Goal: Task Accomplishment & Management: Complete application form

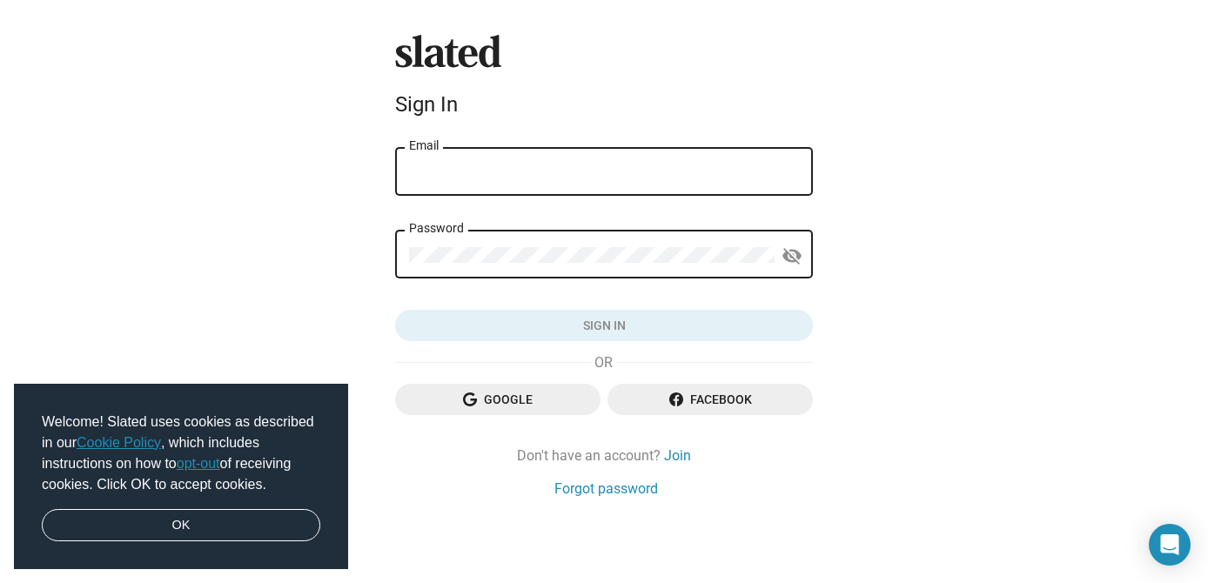
click at [475, 163] on div "Email" at bounding box center [604, 169] width 390 height 51
type input "[EMAIL_ADDRESS][DOMAIN_NAME]"
click at [527, 265] on div "Password" at bounding box center [591, 252] width 365 height 51
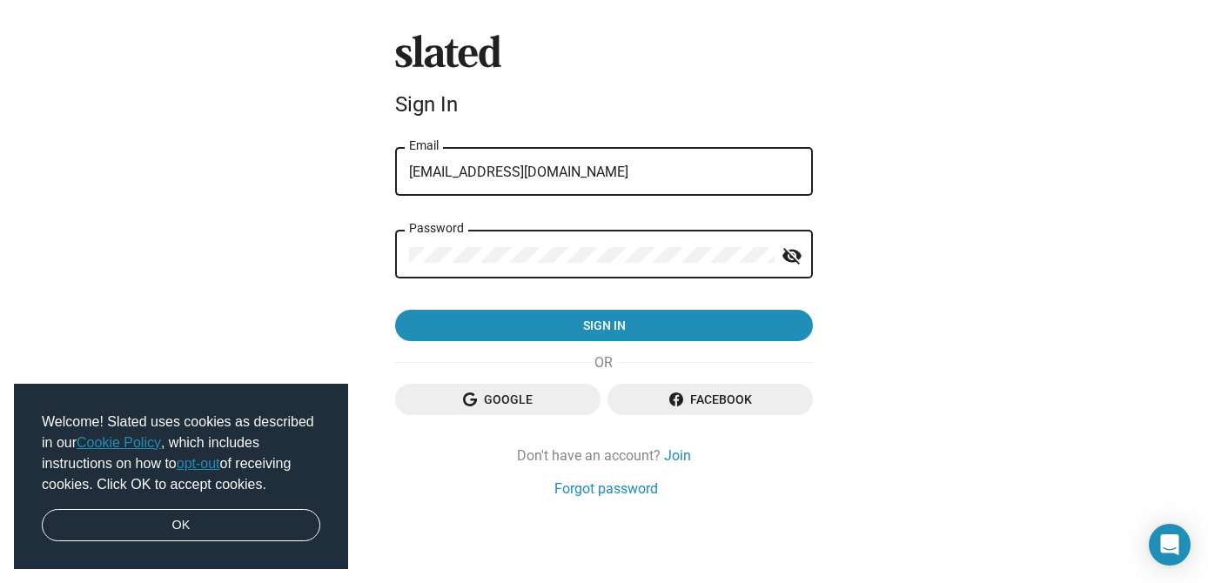
click at [395, 310] on button "Sign in" at bounding box center [604, 325] width 418 height 31
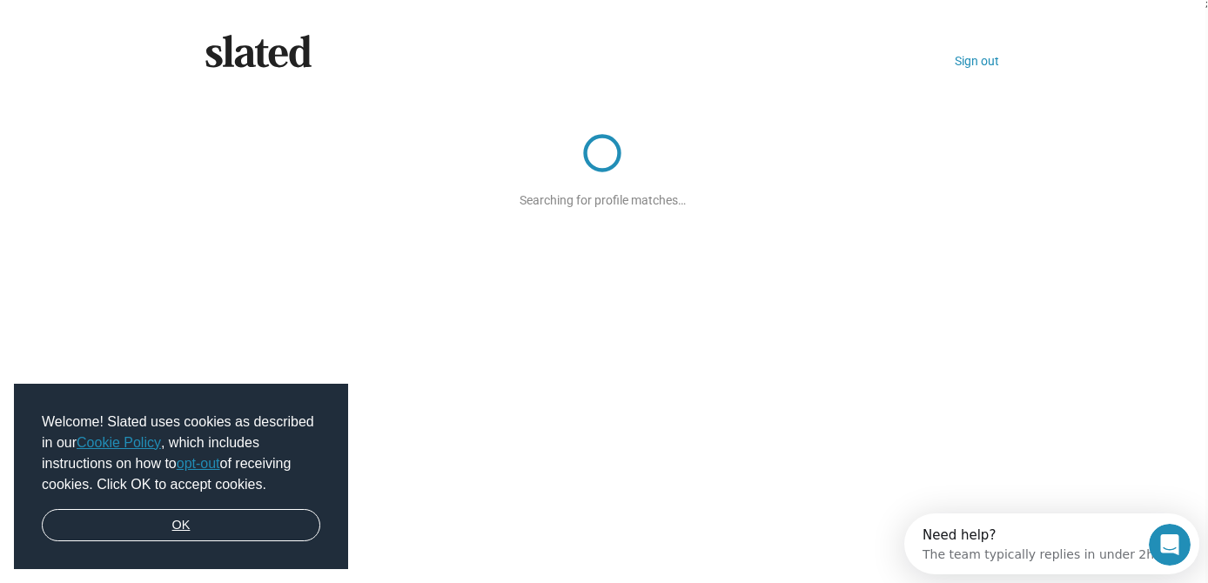
click at [145, 529] on link "OK" at bounding box center [181, 525] width 278 height 33
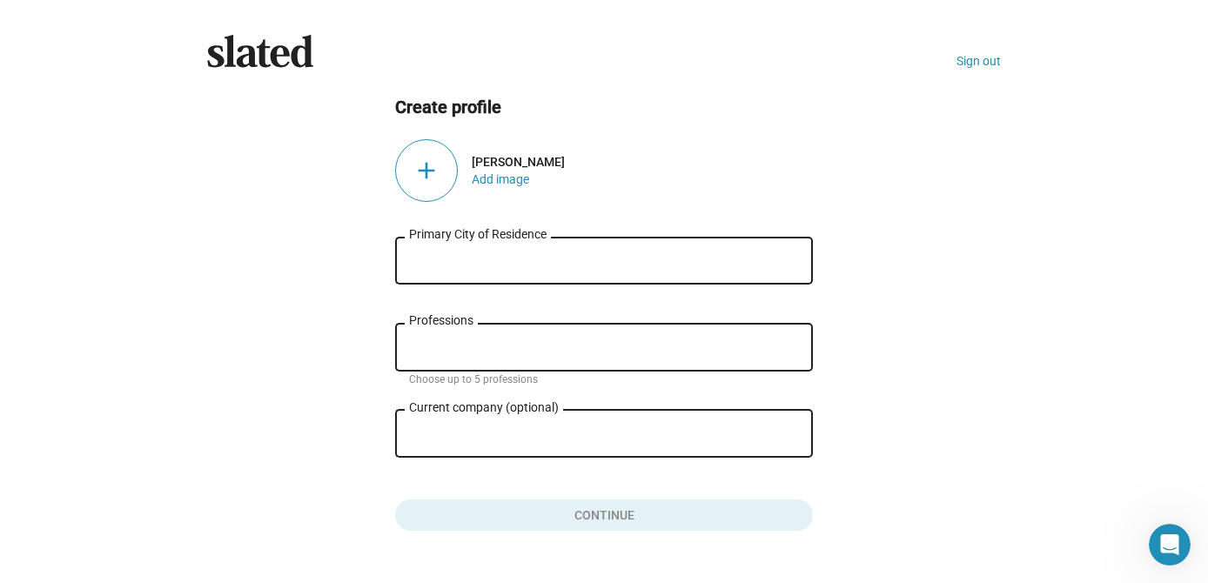
click at [515, 267] on input "Primary City of Residence" at bounding box center [604, 261] width 390 height 16
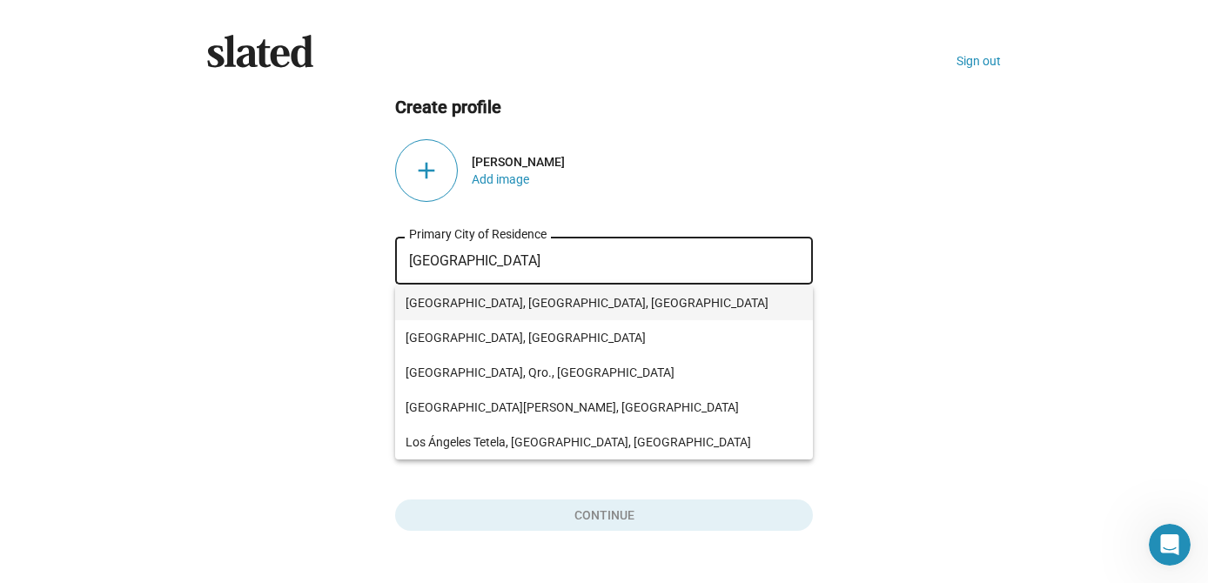
click at [566, 308] on span "[GEOGRAPHIC_DATA], [GEOGRAPHIC_DATA], [GEOGRAPHIC_DATA]" at bounding box center [603, 302] width 397 height 35
type input "[GEOGRAPHIC_DATA], [GEOGRAPHIC_DATA], [GEOGRAPHIC_DATA]"
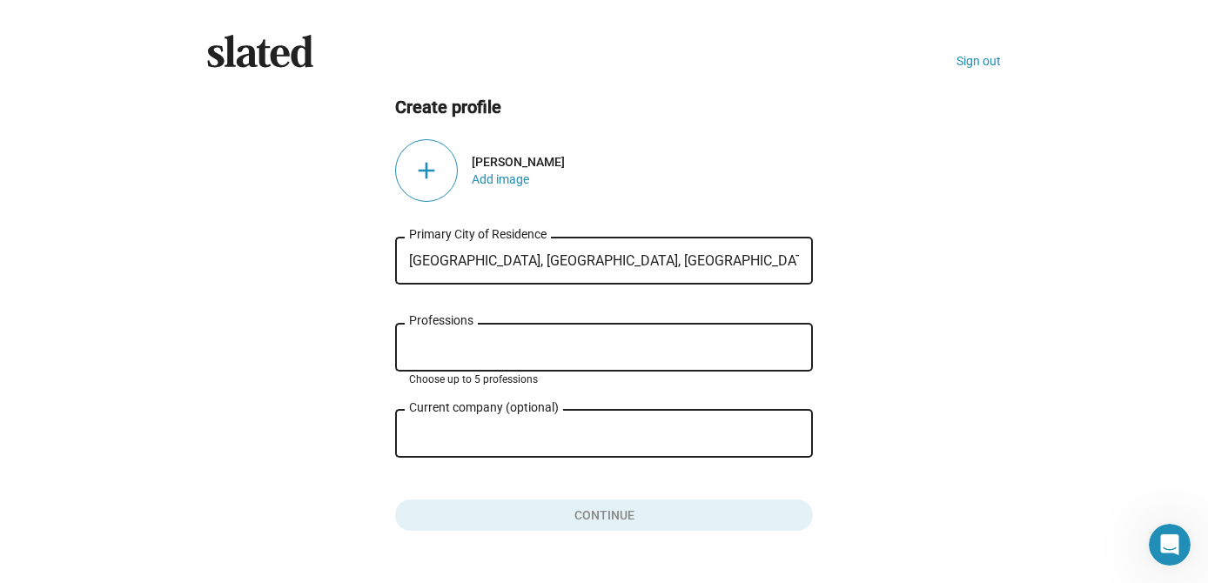
click at [524, 342] on input "Professions" at bounding box center [607, 348] width 390 height 16
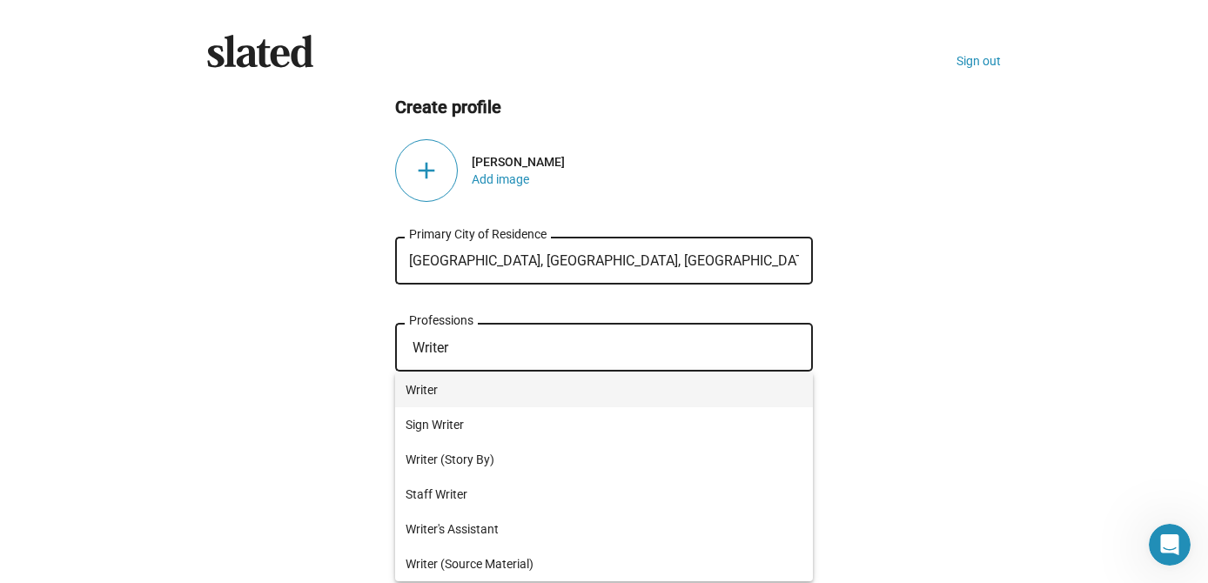
type input "Writer"
click at [557, 386] on span "Writer" at bounding box center [603, 389] width 397 height 35
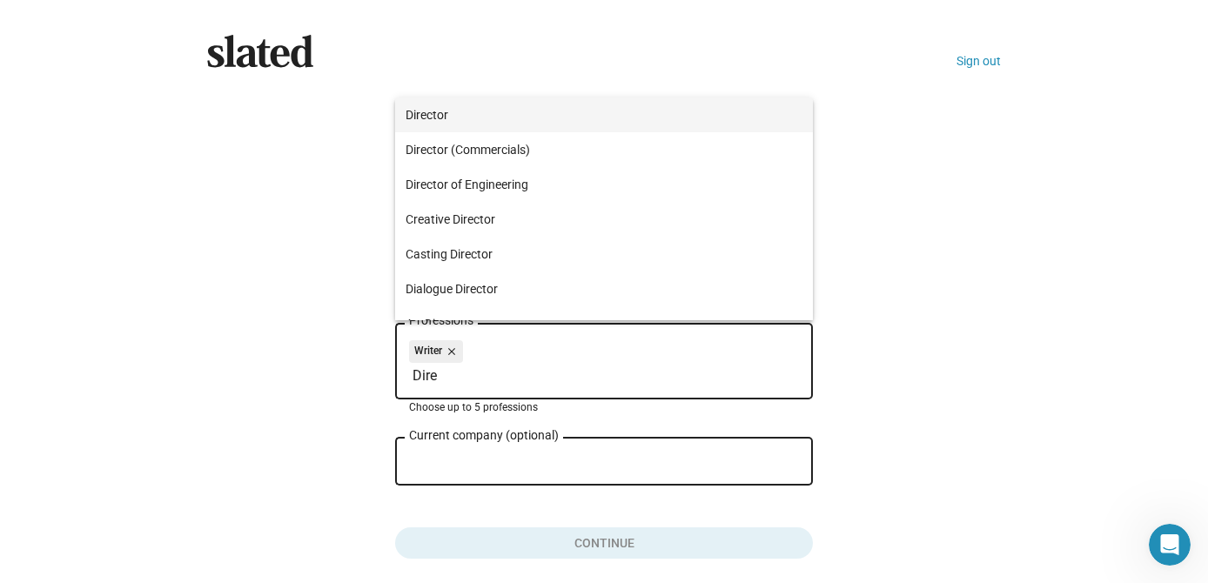
type input "Dire"
click at [547, 123] on span "Director" at bounding box center [603, 114] width 397 height 35
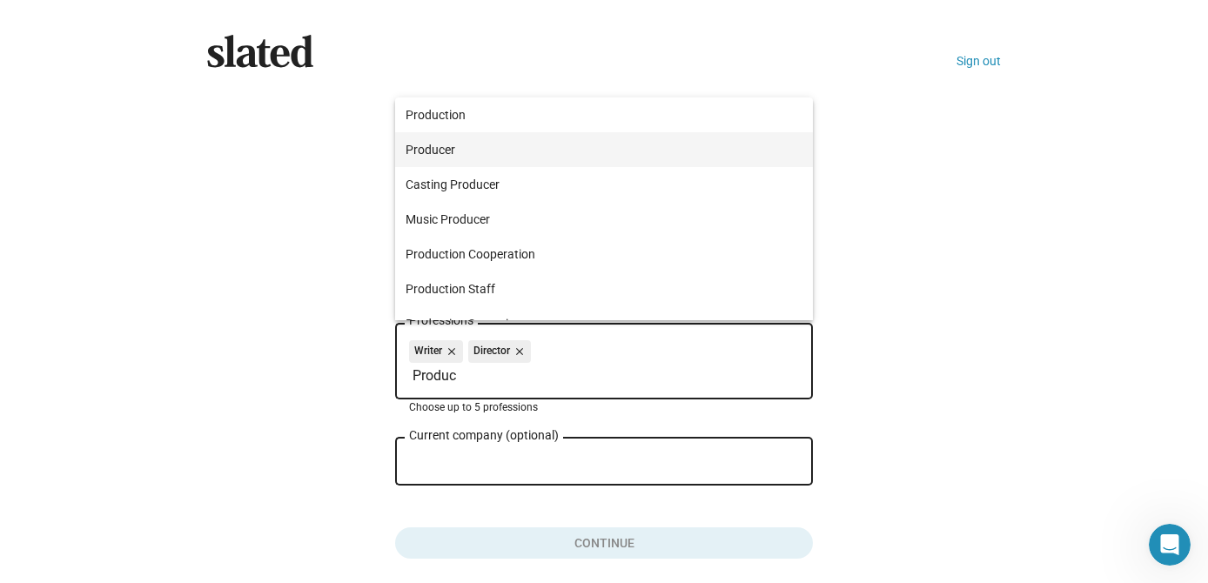
type input "Produc"
click at [522, 142] on span "Producer" at bounding box center [603, 149] width 397 height 35
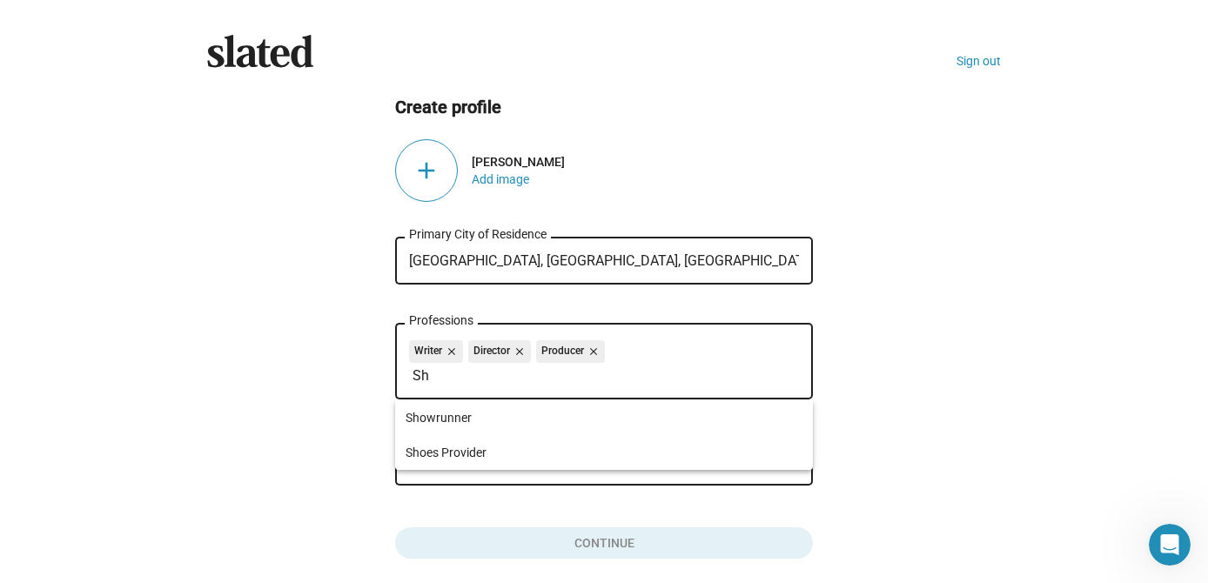
type input "S"
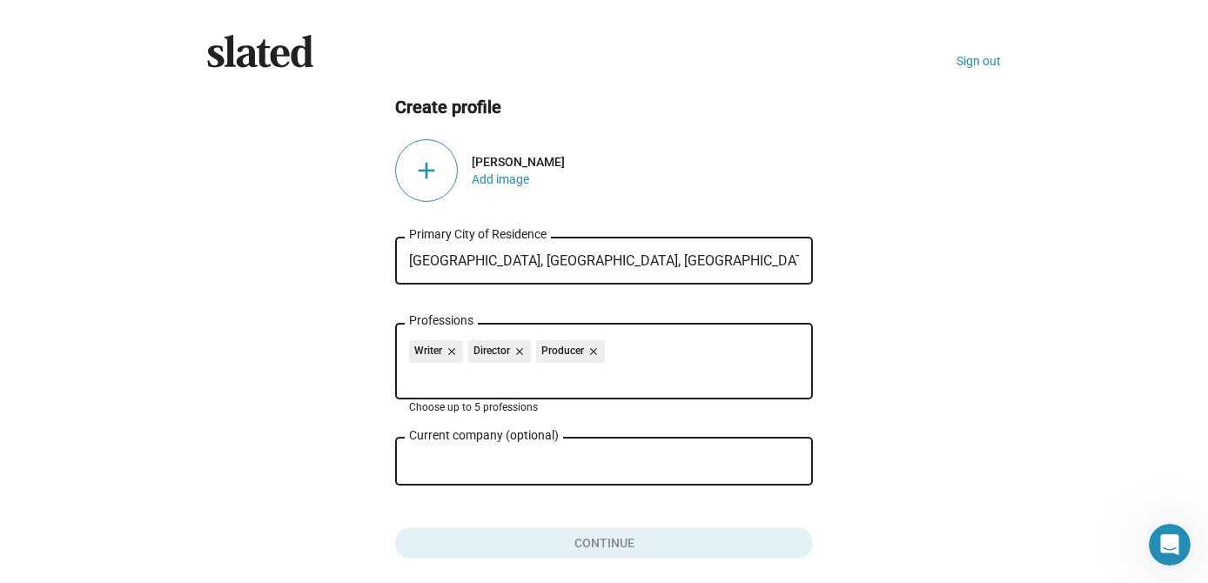
click at [334, 411] on ng-component "Create profile add [PERSON_NAME] Add image [GEOGRAPHIC_DATA], [GEOGRAPHIC_DATA]…" at bounding box center [604, 328] width 794 height 464
click at [514, 466] on input "Current company (optional)" at bounding box center [591, 462] width 365 height 16
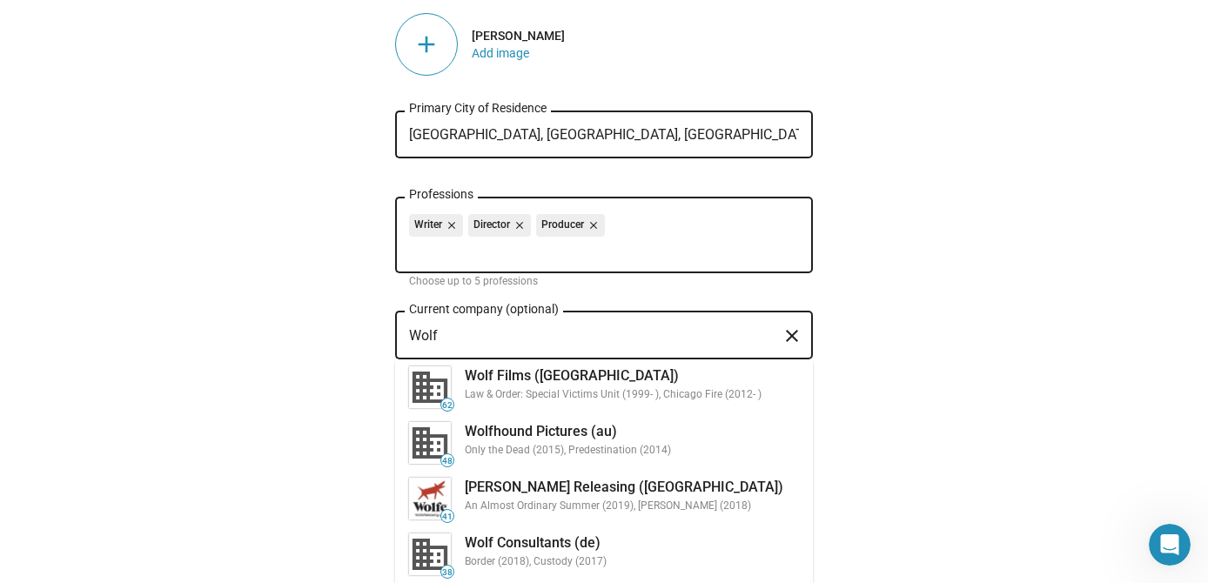
scroll to position [131, 0]
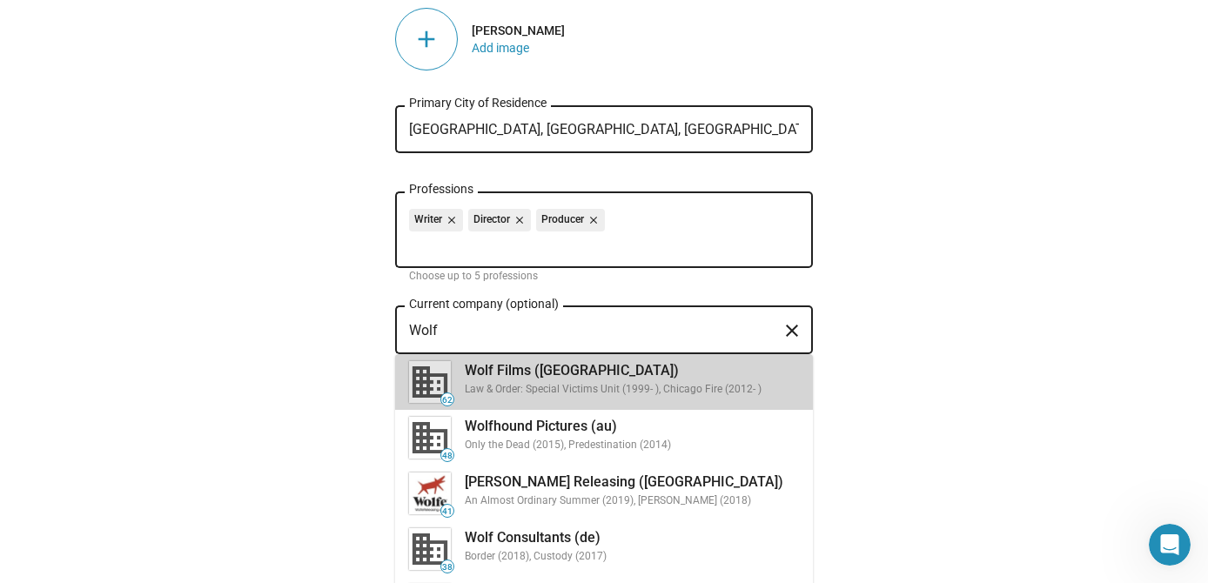
click at [655, 390] on div "Law & Order: Special Victims Unit (1999- ), Chicago Fire (2012- )" at bounding box center [632, 390] width 334 height 14
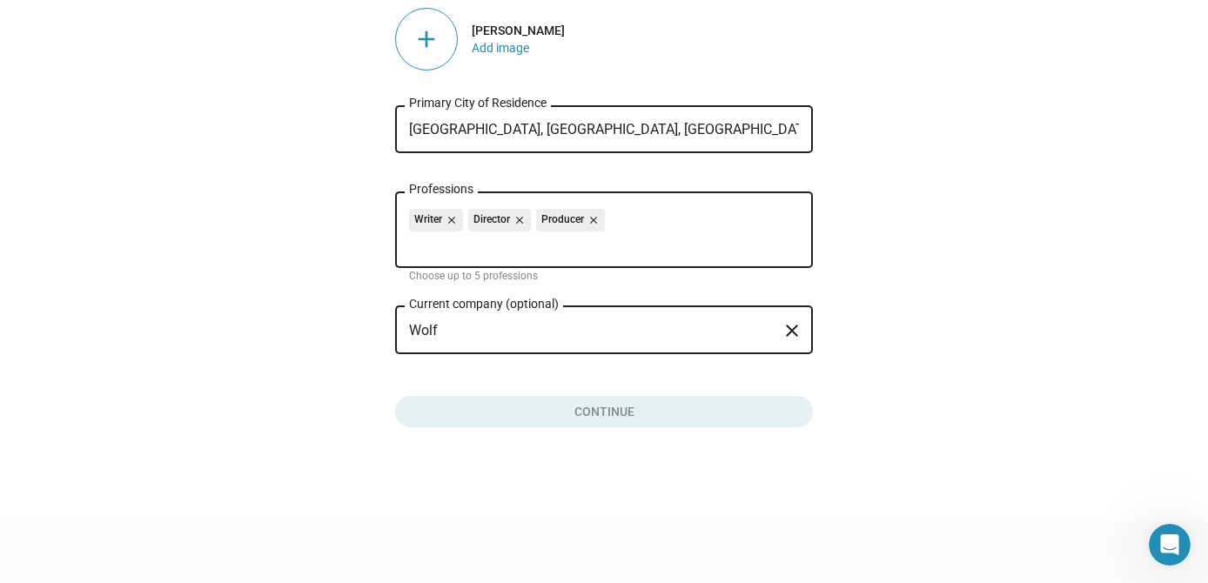
type input "Wolf Films ([GEOGRAPHIC_DATA])"
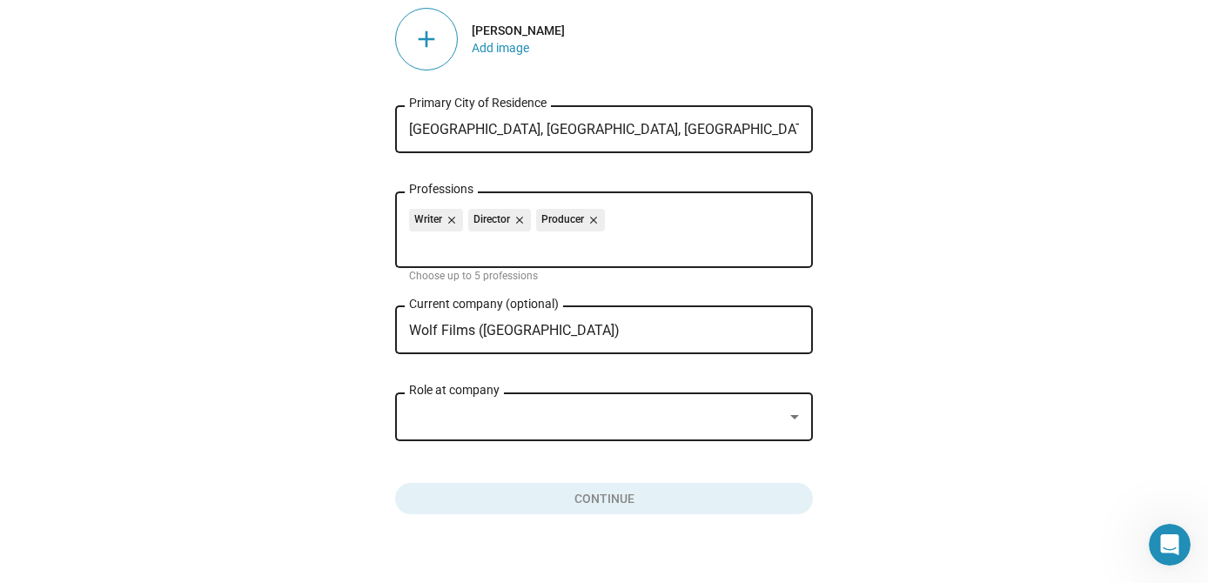
scroll to position [158, 0]
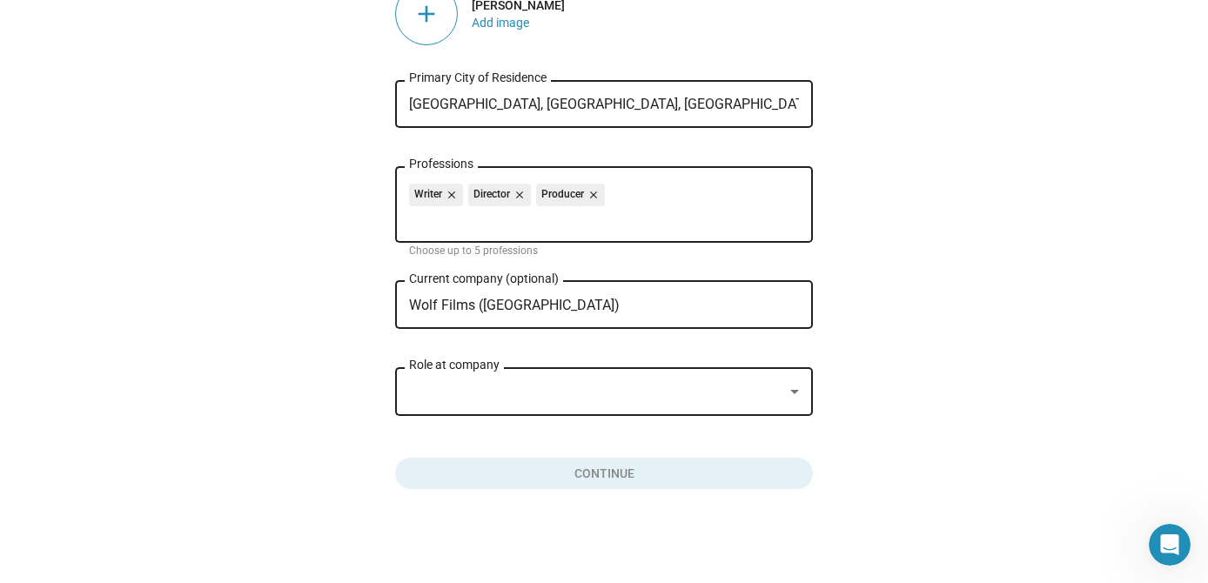
click at [627, 392] on div at bounding box center [596, 392] width 374 height 18
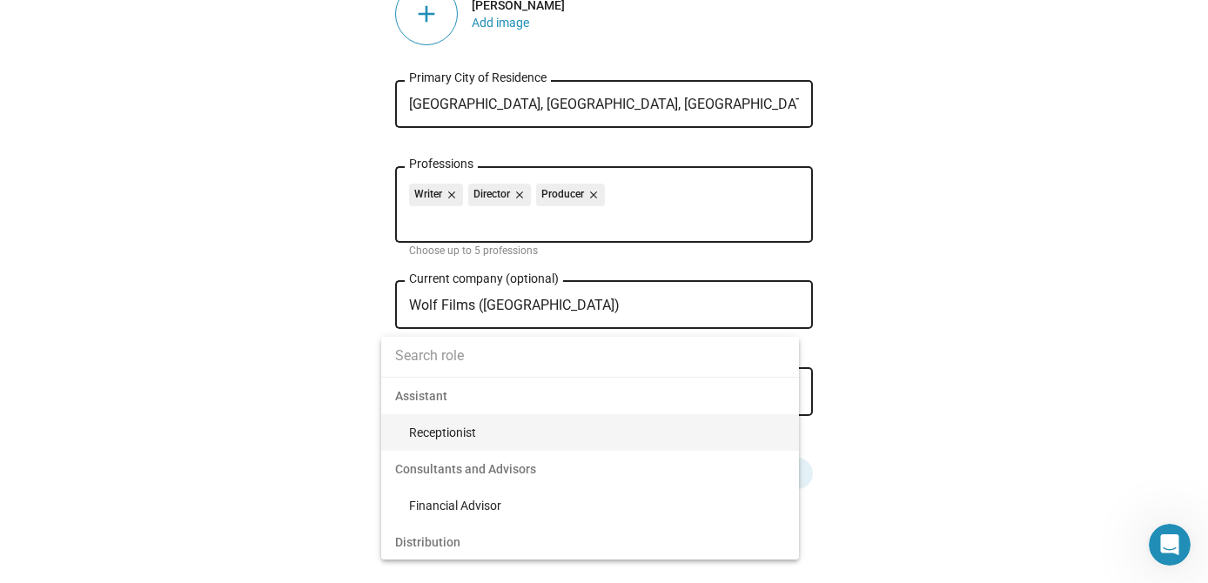
scroll to position [0, 0]
click at [521, 342] on input at bounding box center [590, 356] width 418 height 44
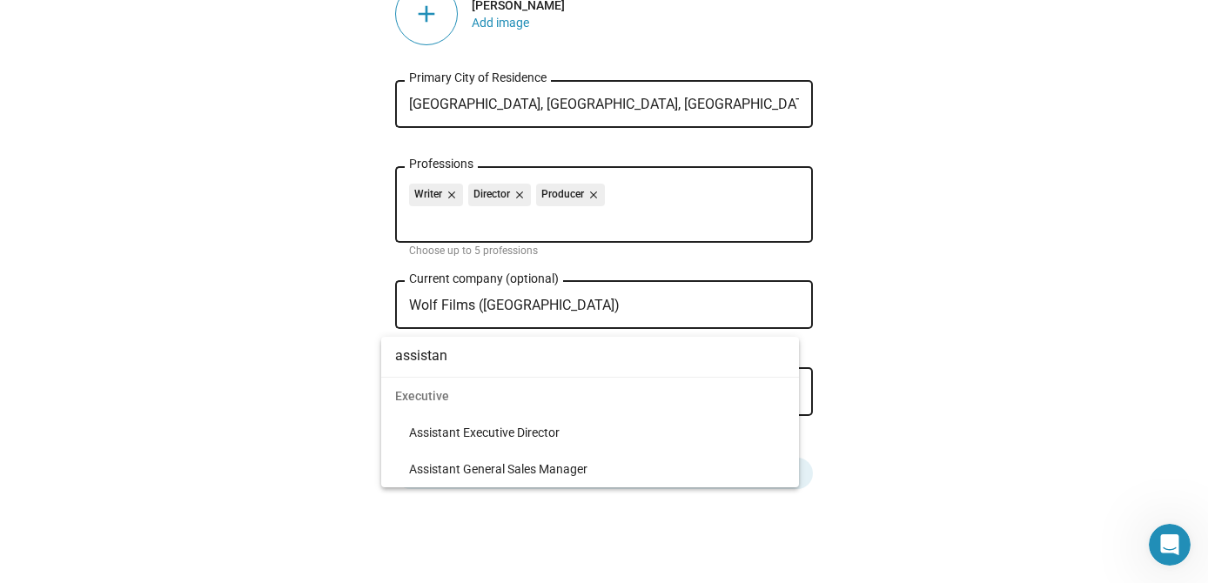
type input "assistant"
drag, startPoint x: 500, startPoint y: 370, endPoint x: 362, endPoint y: 363, distance: 138.5
click at [362, 363] on div "assistant Executive Assistant Executive Director Assistant General Sales Manager" at bounding box center [604, 291] width 1208 height 583
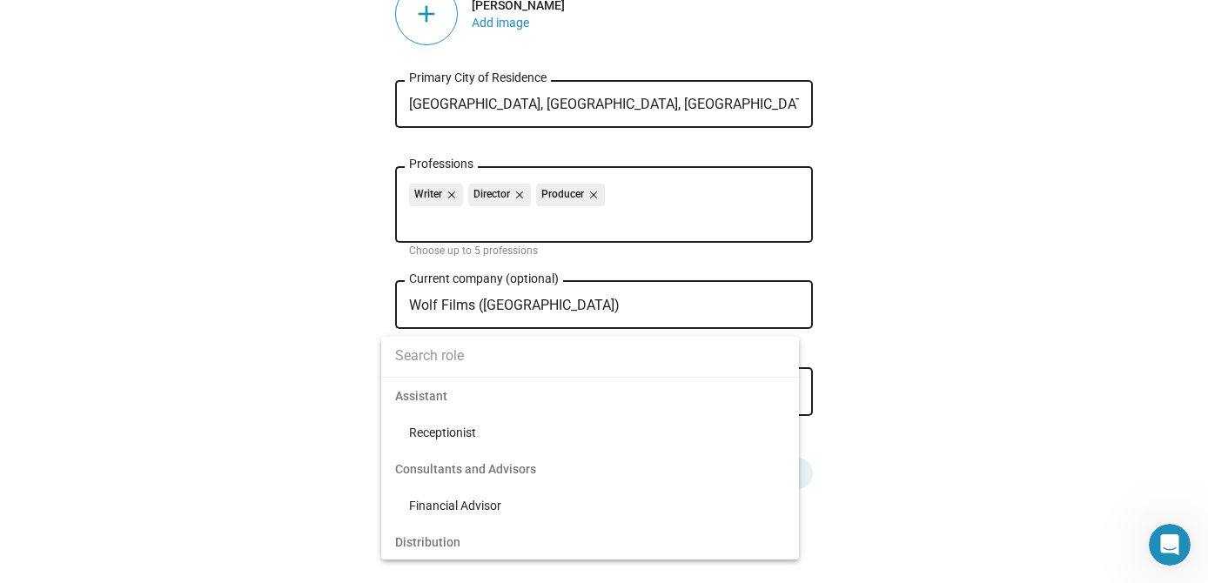
click at [285, 431] on div at bounding box center [604, 291] width 1208 height 583
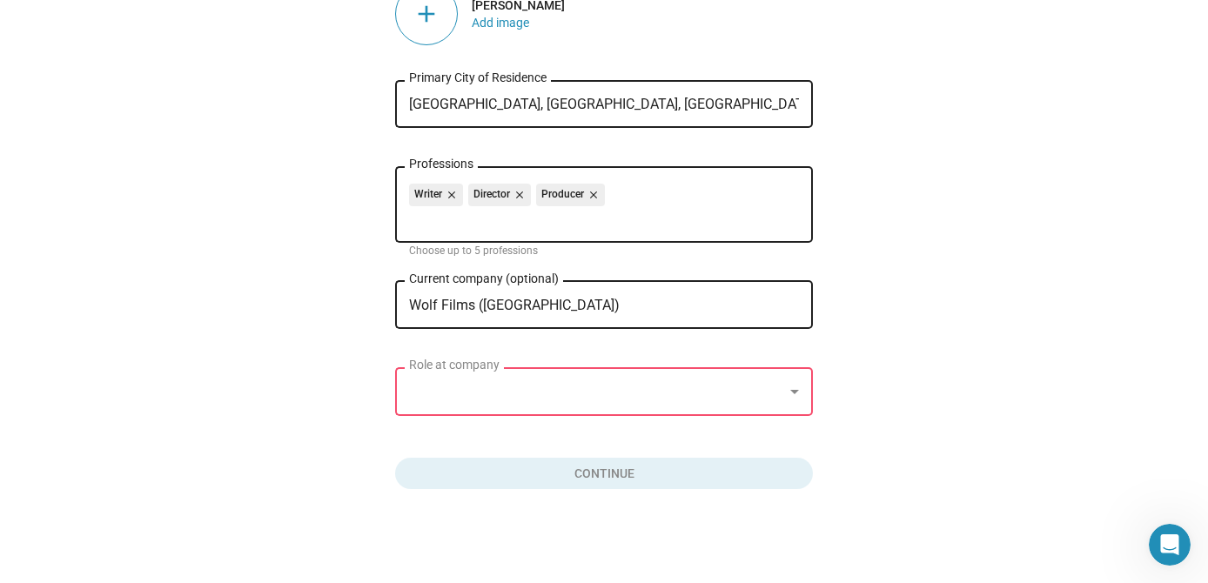
click at [701, 532] on div "Slated Sign out Create profile add [PERSON_NAME] Add image [GEOGRAPHIC_DATA], […" at bounding box center [604, 213] width 1208 height 740
click at [637, 478] on button "Click here to validate form" at bounding box center [604, 470] width 418 height 38
click at [570, 379] on div "Role at company" at bounding box center [604, 389] width 390 height 51
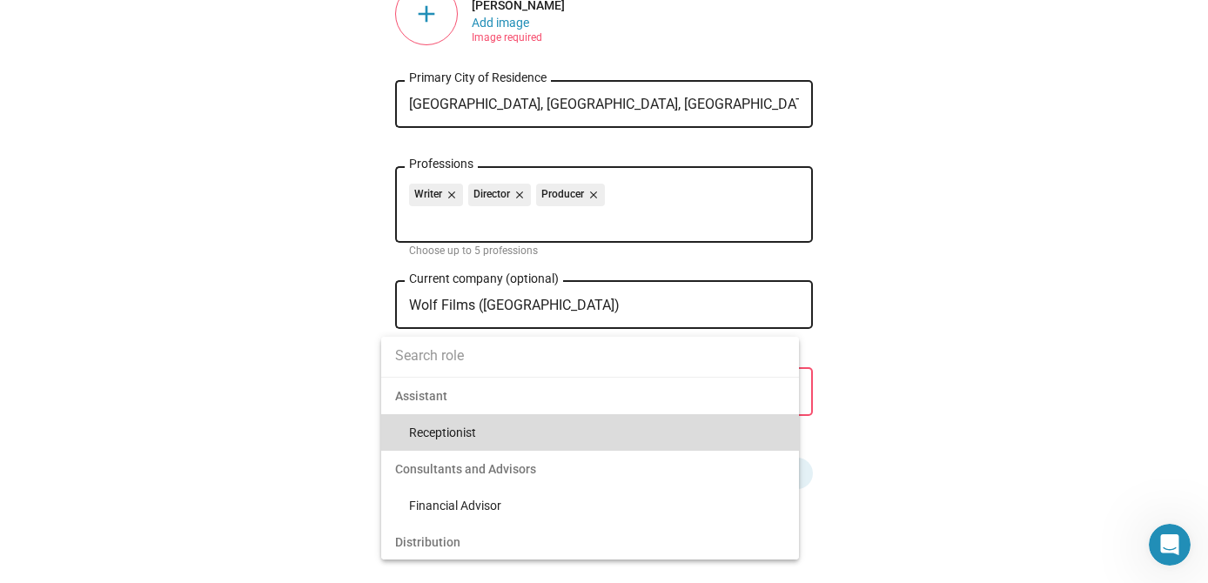
click at [501, 439] on span "Receptionist" at bounding box center [597, 432] width 376 height 37
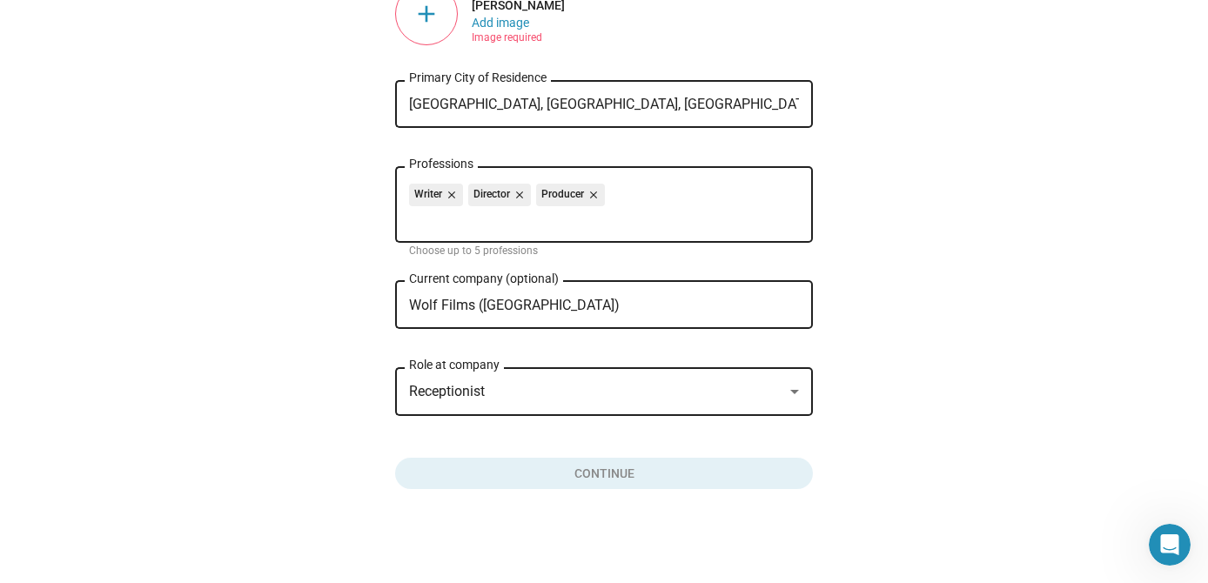
click at [560, 300] on input "Wolf Films ([GEOGRAPHIC_DATA])" at bounding box center [591, 306] width 365 height 16
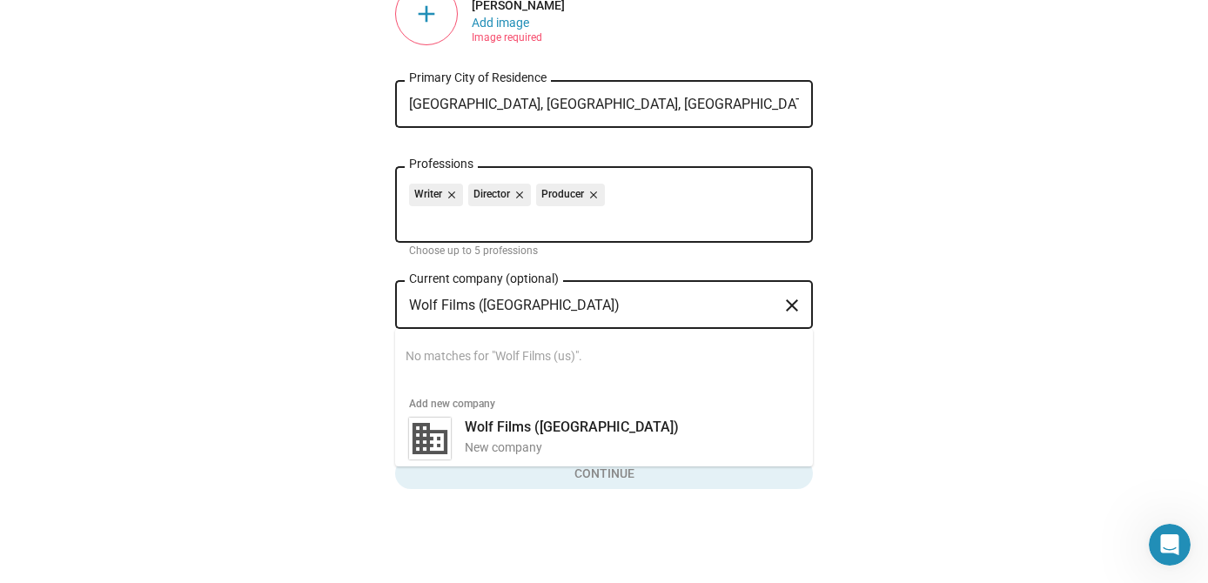
drag, startPoint x: 576, startPoint y: 313, endPoint x: 441, endPoint y: 303, distance: 135.3
click at [441, 303] on div "Wolf Films (us) Current company (optional)" at bounding box center [591, 303] width 365 height 51
drag, startPoint x: 441, startPoint y: 303, endPoint x: 546, endPoint y: 298, distance: 104.5
click at [546, 298] on input "Wolf Films ([GEOGRAPHIC_DATA])" at bounding box center [591, 306] width 365 height 16
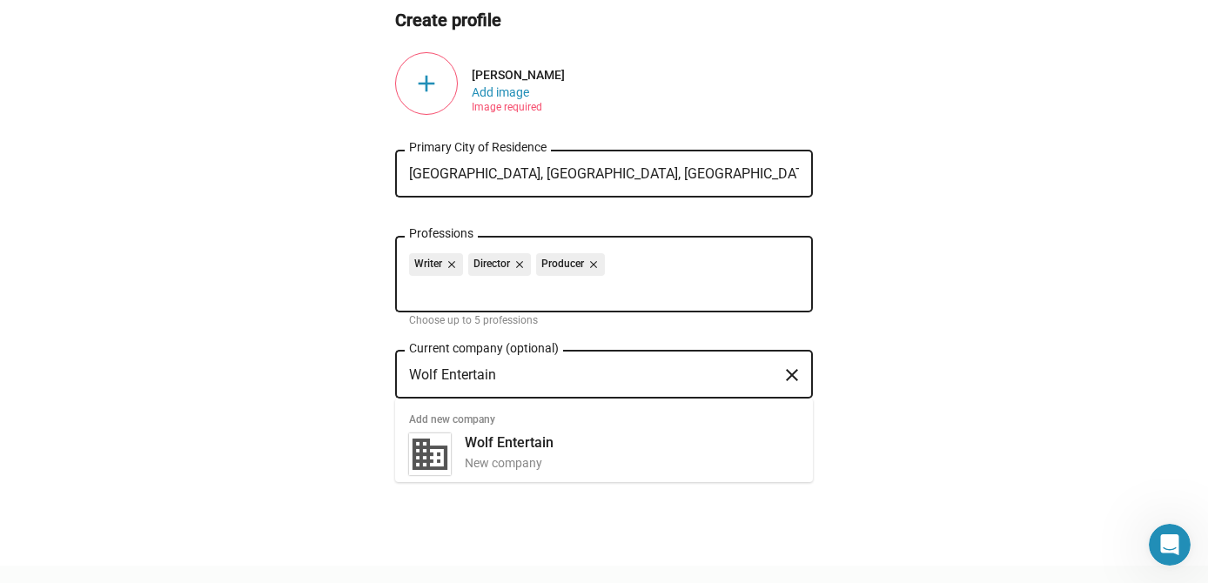
scroll to position [158, 0]
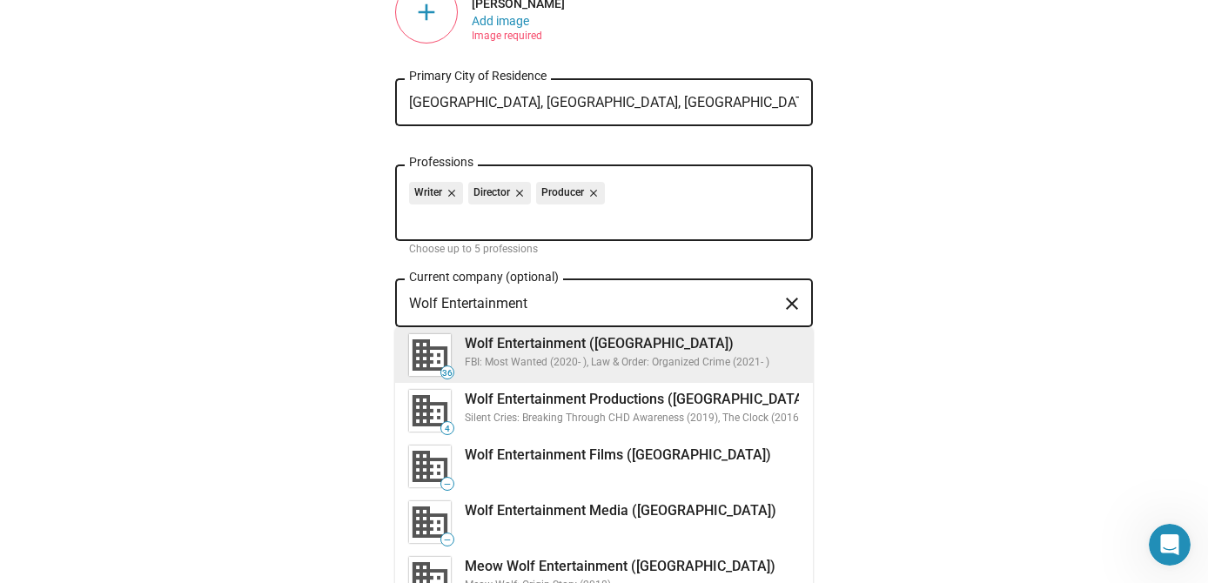
click at [660, 351] on div "Wolf Entertainment ([GEOGRAPHIC_DATA])" at bounding box center [632, 343] width 334 height 18
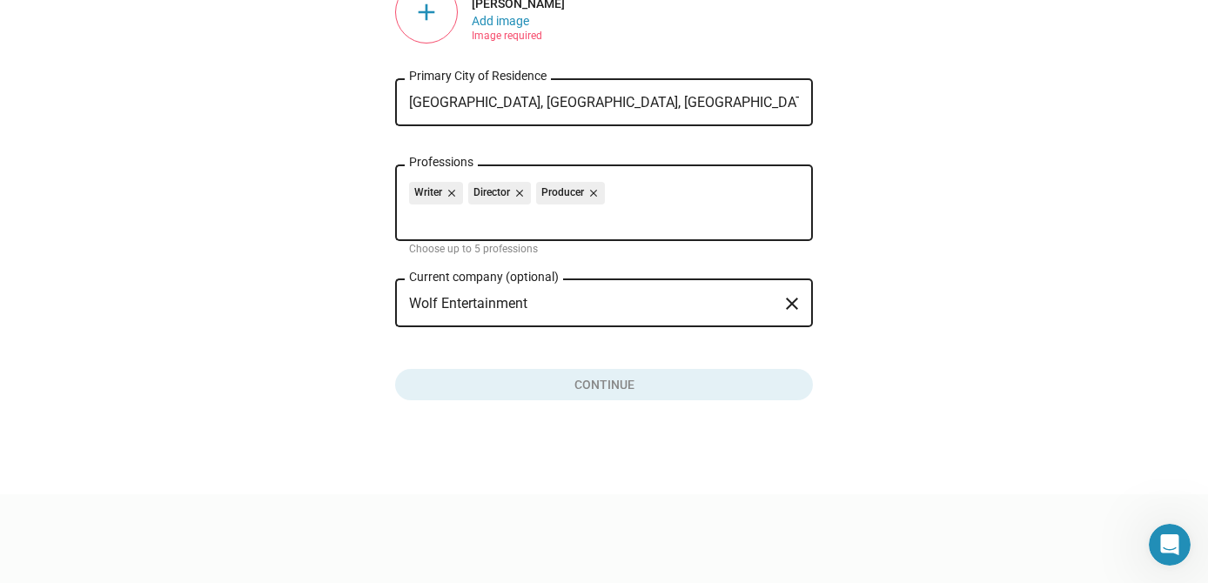
type input "Wolf Entertainment ([GEOGRAPHIC_DATA])"
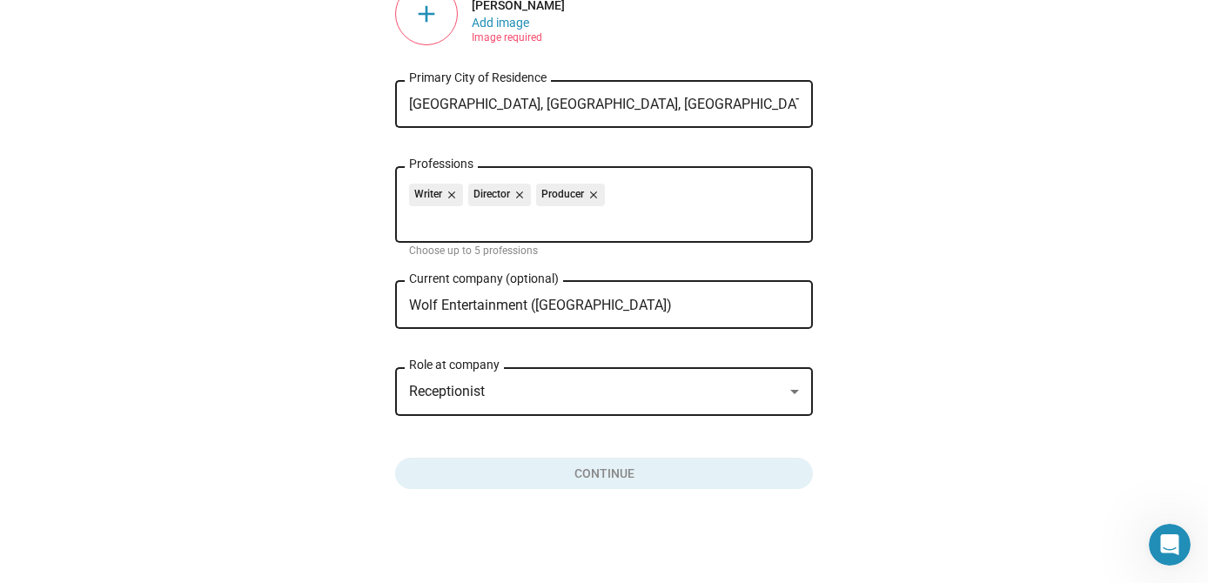
click at [589, 385] on div "Receptionist" at bounding box center [596, 392] width 374 height 18
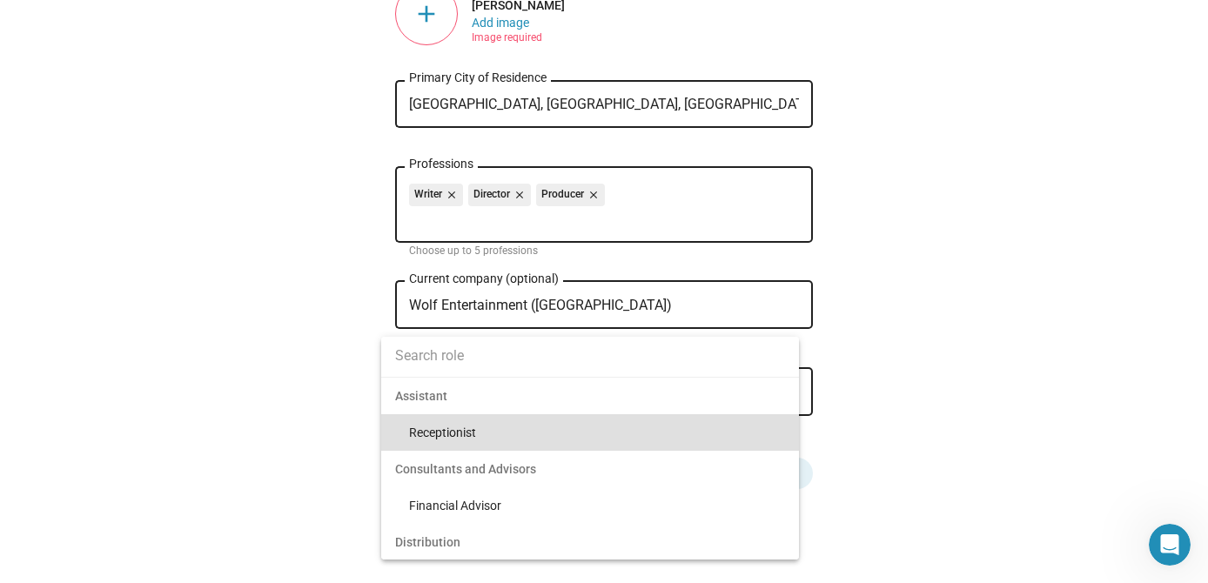
click at [926, 432] on div at bounding box center [604, 291] width 1208 height 583
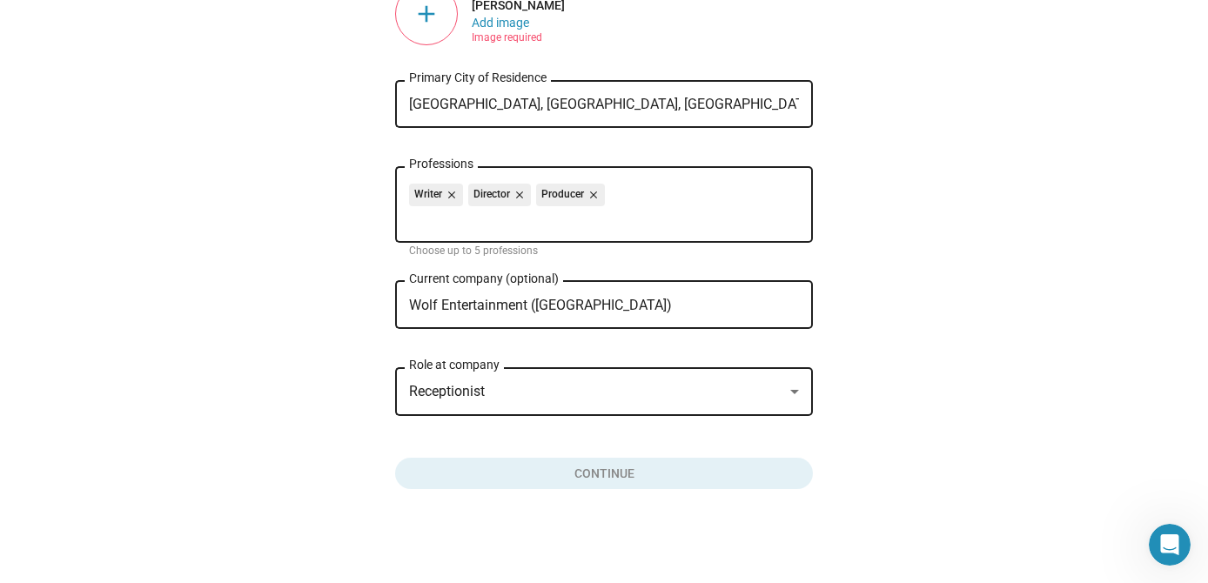
click at [694, 369] on div "Receptionist Role at company" at bounding box center [604, 389] width 390 height 51
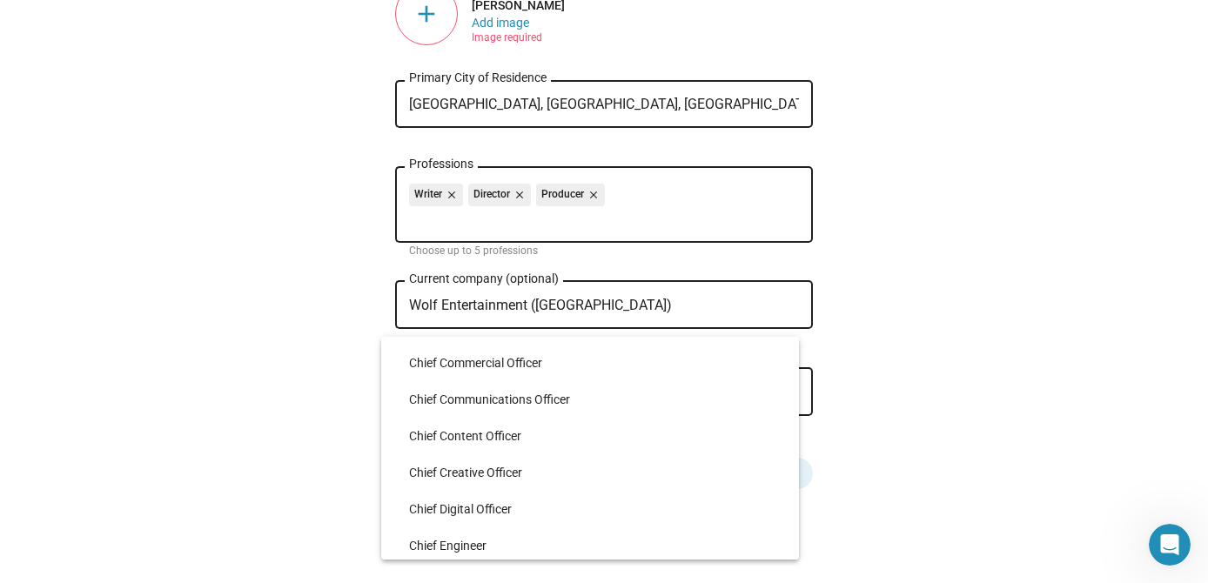
scroll to position [1232, 0]
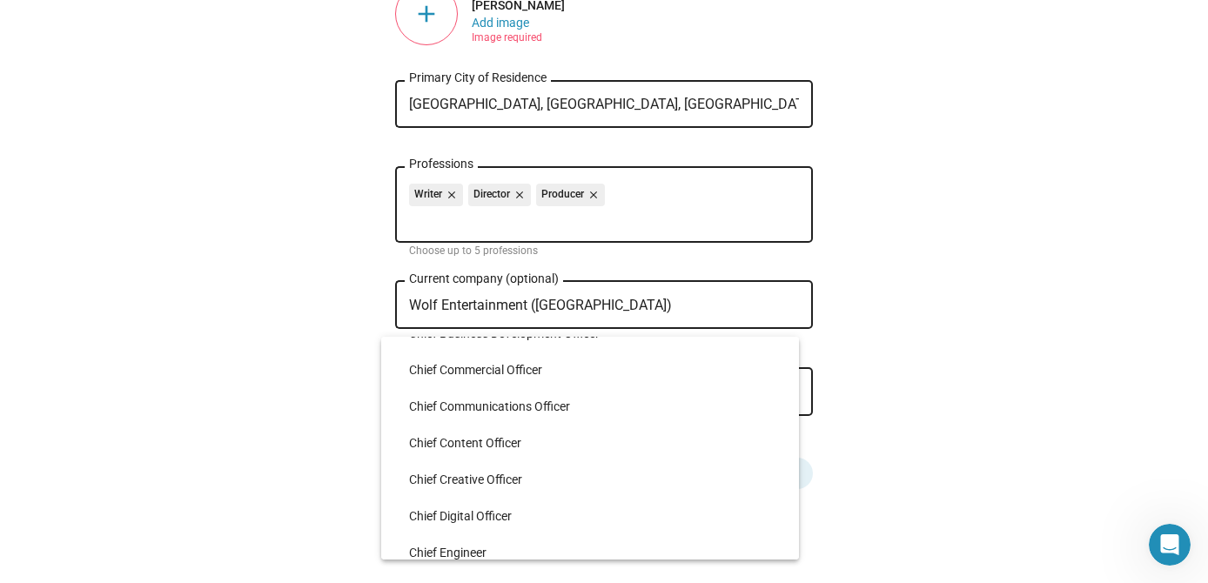
click at [940, 338] on div at bounding box center [604, 291] width 1208 height 583
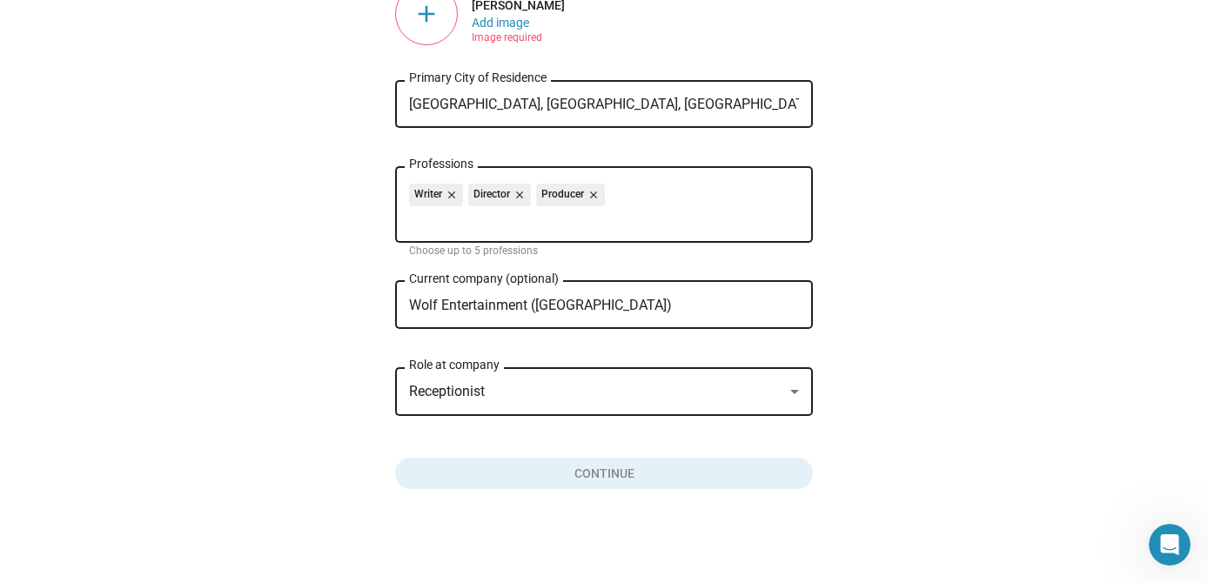
click at [968, 453] on ng-component "Create profile add [PERSON_NAME] Add image Image required [GEOGRAPHIC_DATA], [G…" at bounding box center [604, 214] width 794 height 550
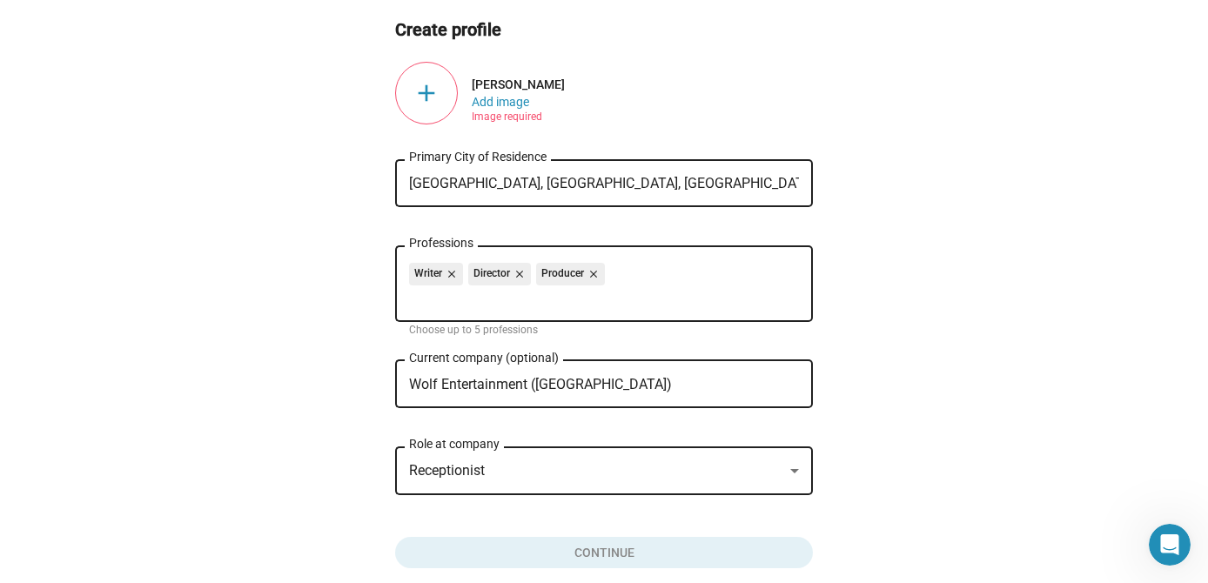
scroll to position [0, 0]
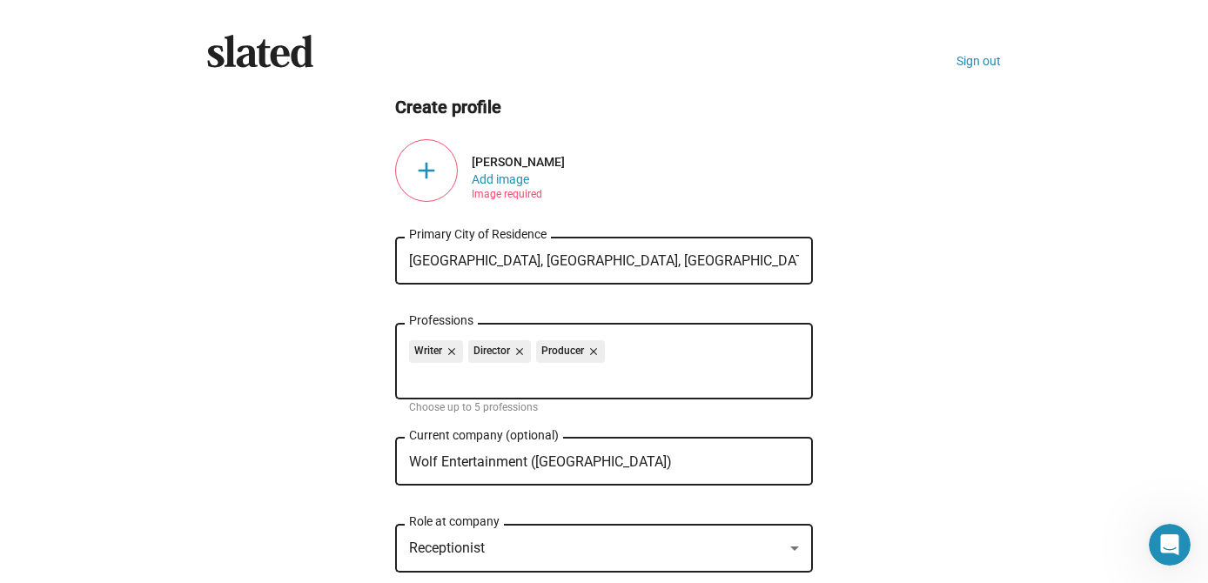
click at [435, 180] on div "add" at bounding box center [426, 170] width 63 height 63
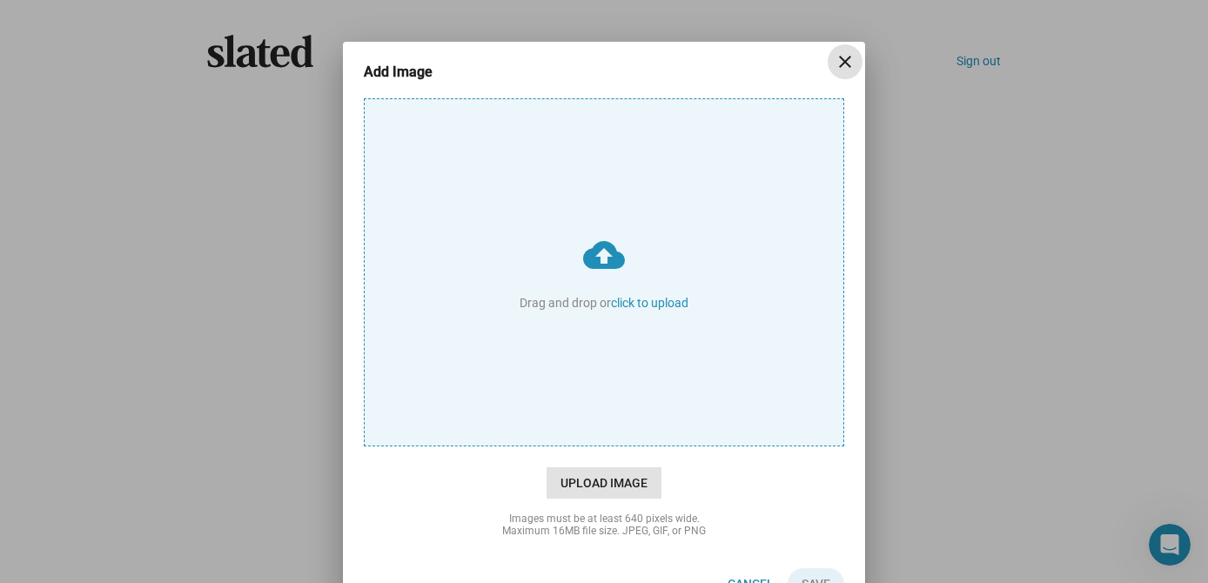
click at [574, 490] on span "Upload Image" at bounding box center [603, 482] width 115 height 31
click at [574, 446] on input "cloud_upload Drag and drop or click to upload" at bounding box center [604, 272] width 479 height 346
type input "C:\fakepath\DSC_6132.JPG"
